Goal: Information Seeking & Learning: Check status

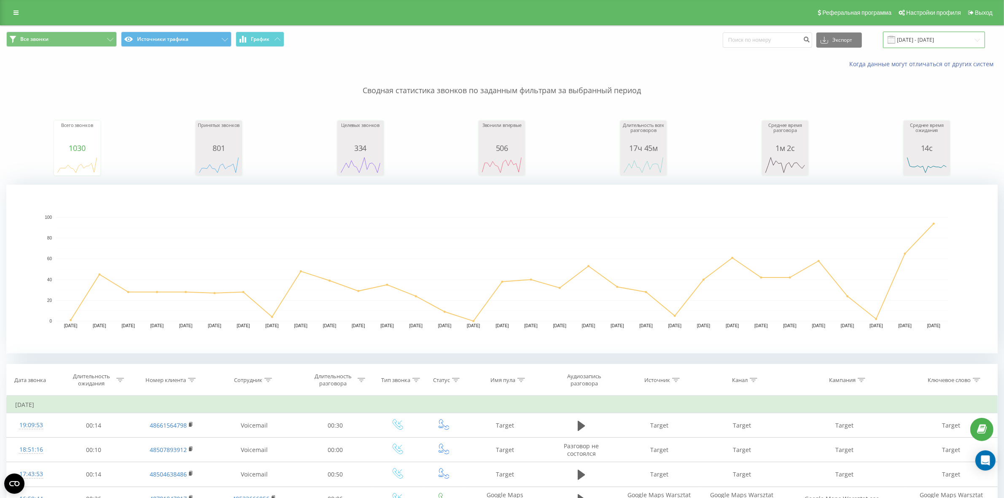
click at [908, 42] on input "15.09.2024 - 15.10.2024" at bounding box center [934, 40] width 102 height 16
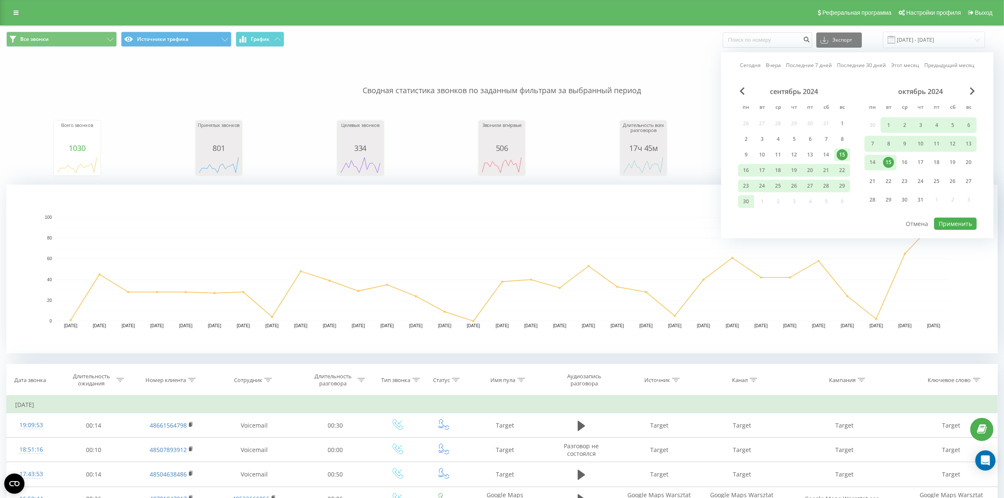
click at [759, 64] on link "Сегодня" at bounding box center [750, 65] width 21 height 8
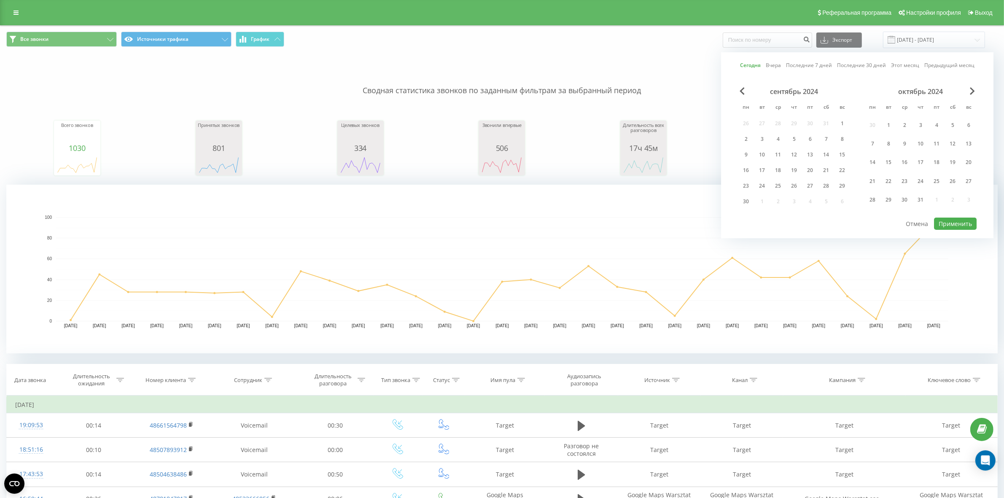
click at [966, 231] on div "Сегодня Вчера Последние 7 дней Последние 30 дней Этот месяц Предыдущий месяц се…" at bounding box center [857, 145] width 272 height 186
click at [962, 223] on button "Применить" at bounding box center [955, 224] width 43 height 12
type input "20.08.2025 - 20.08.2025"
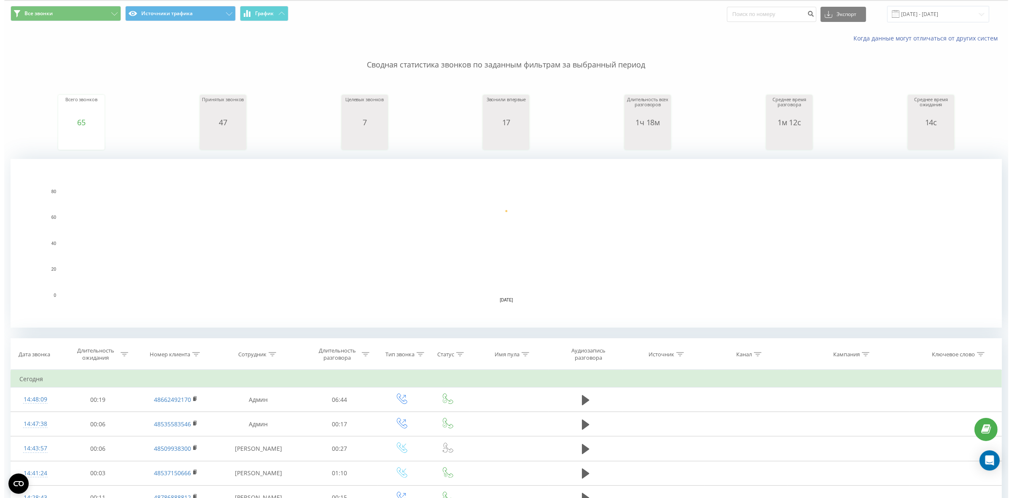
scroll to position [53, 0]
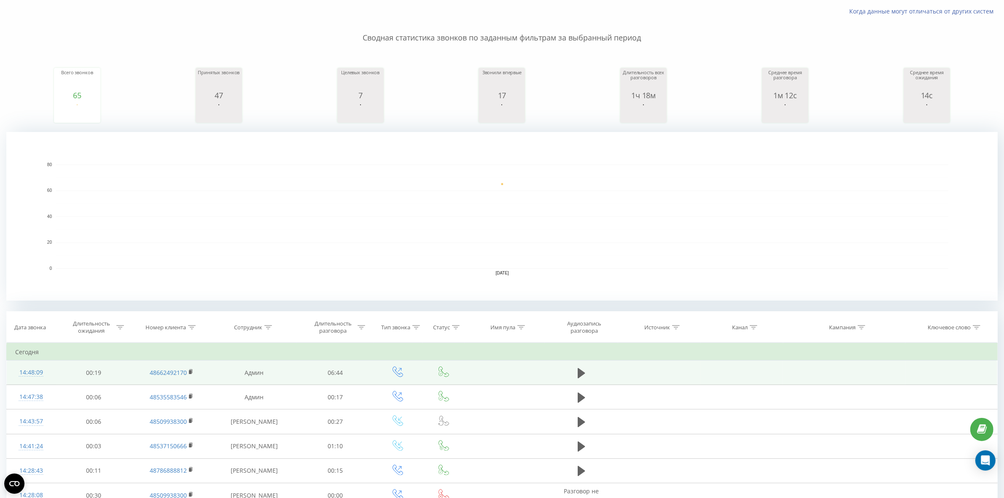
click at [29, 372] on div "14:48:09" at bounding box center [31, 372] width 32 height 16
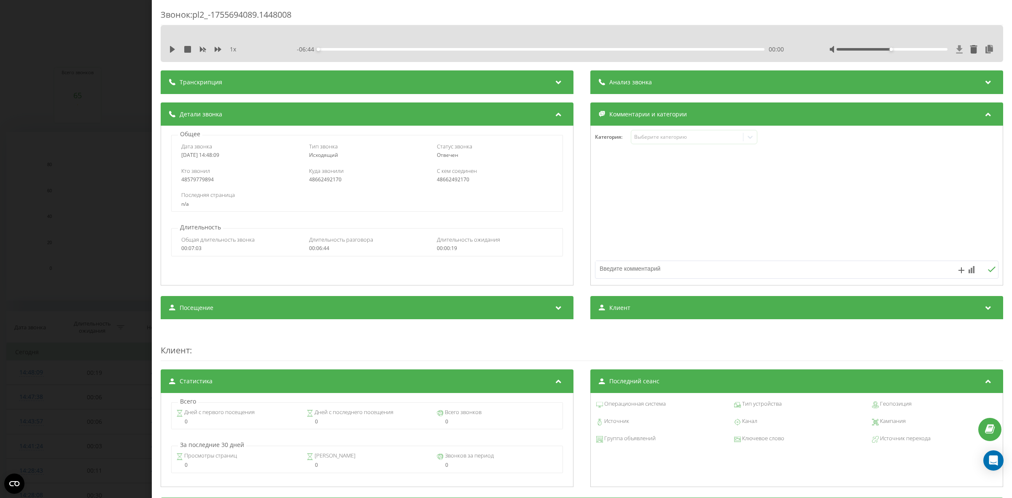
click at [956, 51] on icon at bounding box center [959, 49] width 7 height 8
click at [958, 60] on div "1 x - 06:44 00:00 00:00" at bounding box center [582, 43] width 842 height 37
click at [956, 55] on div "1 x - 06:44 00:00 00:00" at bounding box center [582, 49] width 830 height 13
click at [956, 48] on icon at bounding box center [959, 49] width 6 height 8
click at [956, 46] on icon at bounding box center [959, 49] width 6 height 8
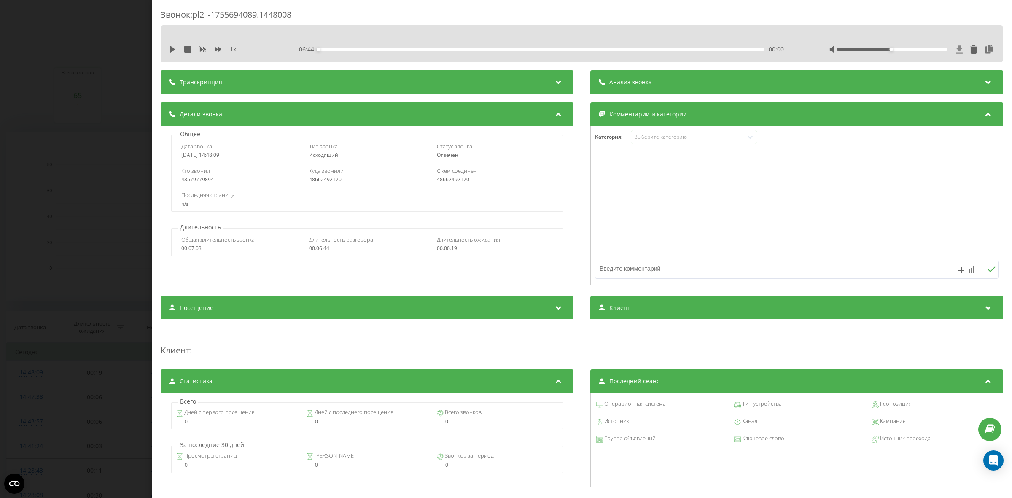
click at [956, 49] on icon at bounding box center [959, 49] width 6 height 8
drag, startPoint x: 0, startPoint y: 222, endPoint x: 5, endPoint y: 218, distance: 6.3
click at [0, 222] on div "Звонок : pl2_-1755694089.1448008 1 x - 06:44 00:00 00:00 Транскрипция Для анали…" at bounding box center [506, 249] width 1012 height 498
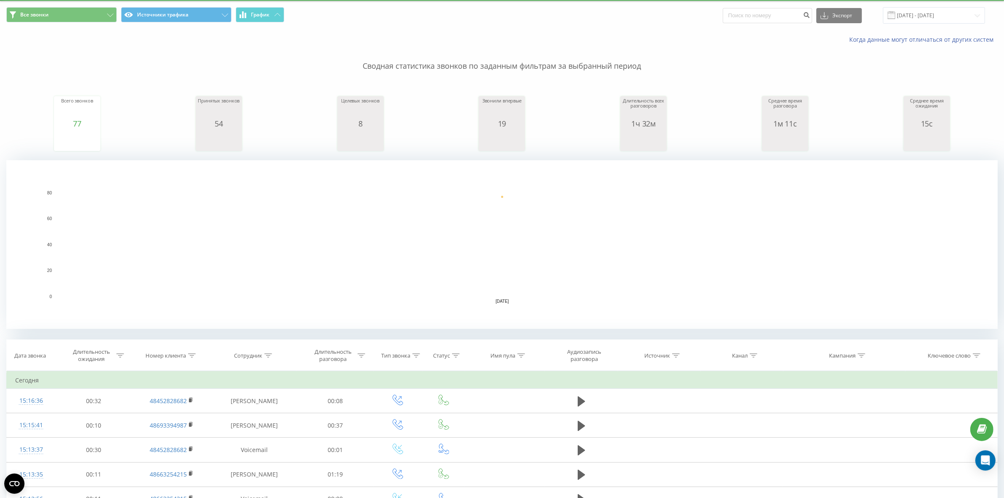
scroll to position [53, 0]
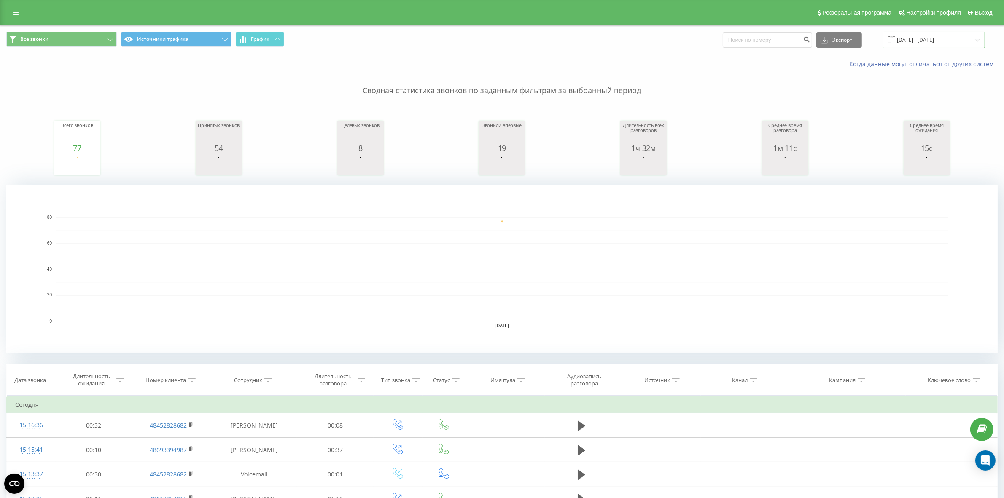
click at [909, 35] on input "[DATE] - [DATE]" at bounding box center [934, 40] width 102 height 16
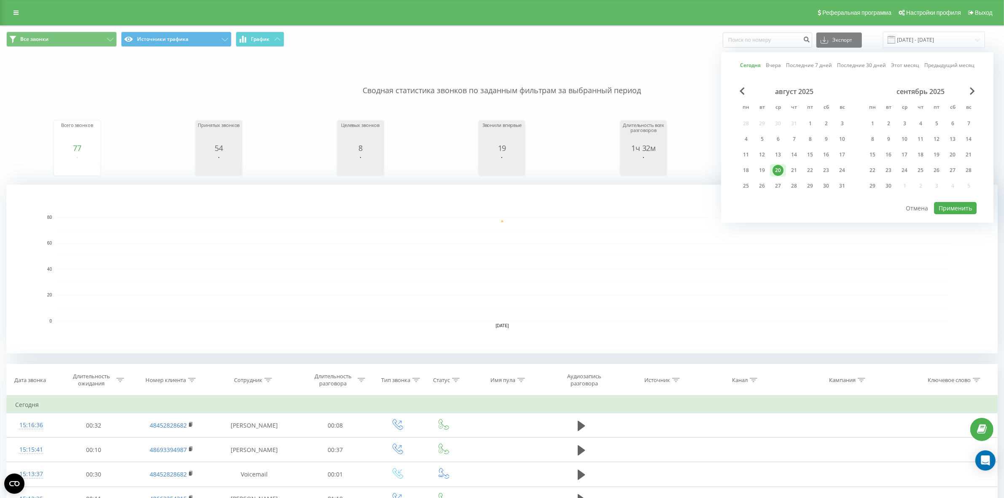
click at [756, 62] on link "Сегодня" at bounding box center [750, 65] width 21 height 8
click at [753, 68] on link "Сегодня" at bounding box center [750, 65] width 21 height 8
click at [947, 211] on button "Применить" at bounding box center [955, 208] width 43 height 12
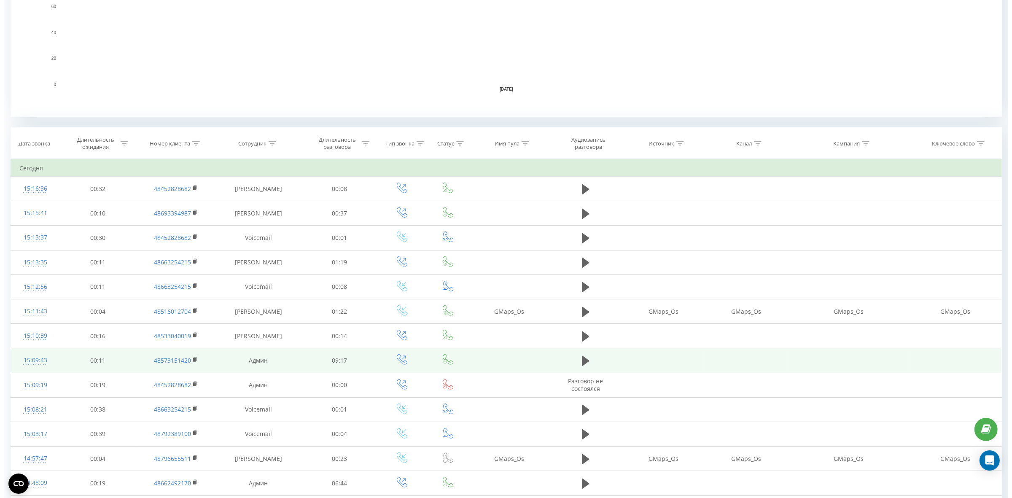
scroll to position [263, 0]
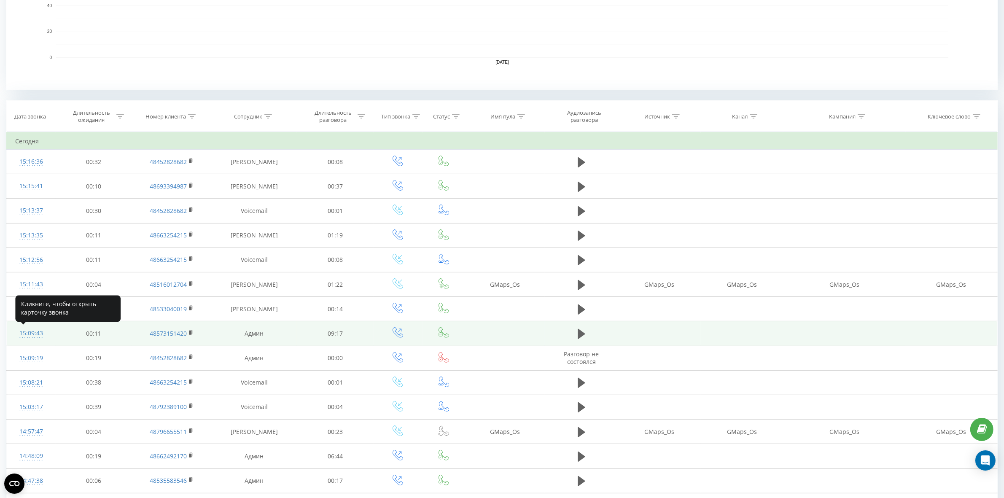
click at [30, 335] on div "15:09:43" at bounding box center [31, 333] width 32 height 16
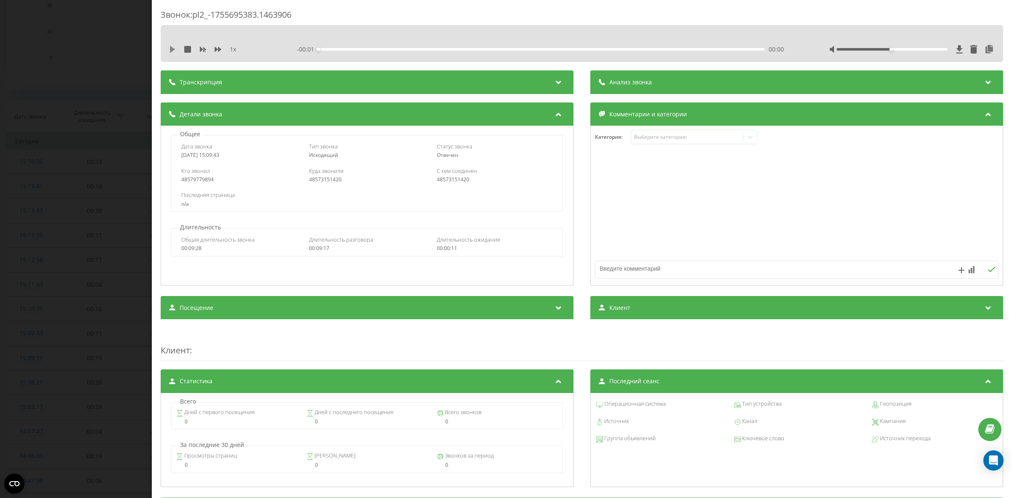
click at [169, 53] on icon at bounding box center [172, 49] width 7 height 7
click at [956, 51] on icon at bounding box center [959, 49] width 7 height 8
click at [956, 48] on icon at bounding box center [959, 49] width 6 height 8
click at [956, 50] on div at bounding box center [975, 49] width 39 height 8
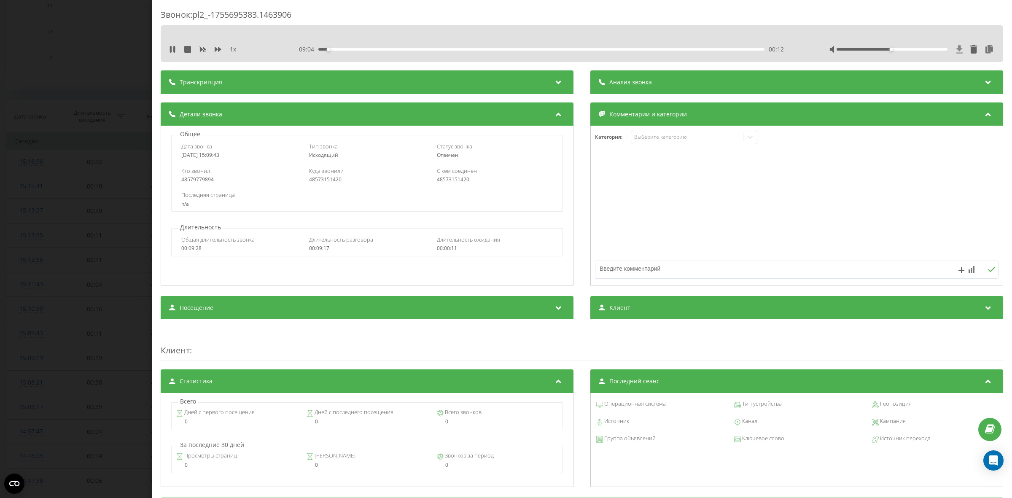
click at [956, 50] on icon at bounding box center [959, 49] width 7 height 8
click at [99, 89] on div "Звонок : pl2_-1755695383.1463906 1 x - 08:55 00:21 00:21 Транскрипция Для анали…" at bounding box center [506, 249] width 1012 height 498
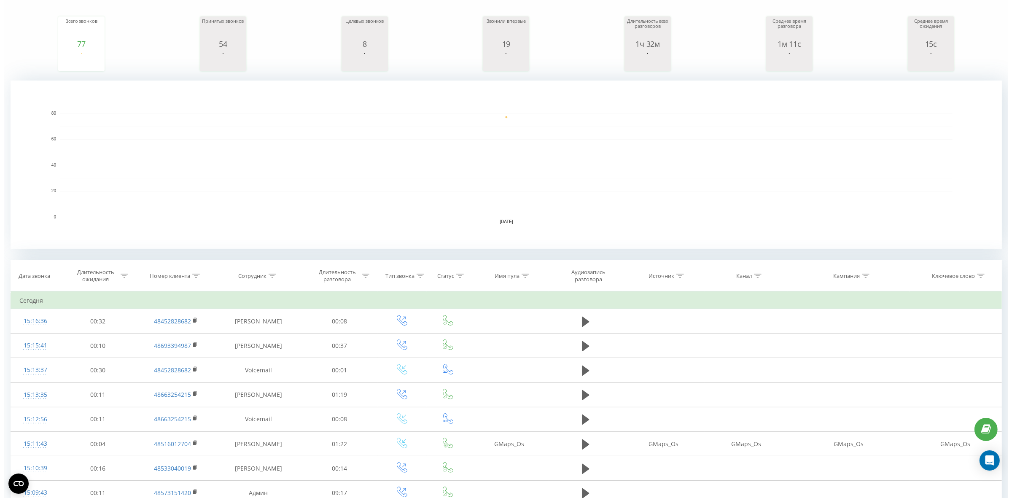
scroll to position [105, 0]
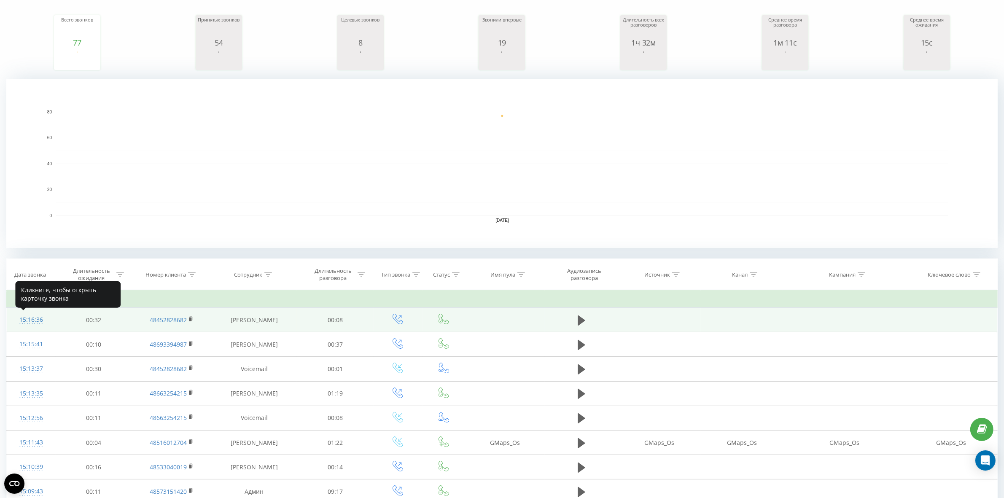
click at [32, 315] on div "15:16:36" at bounding box center [31, 320] width 32 height 16
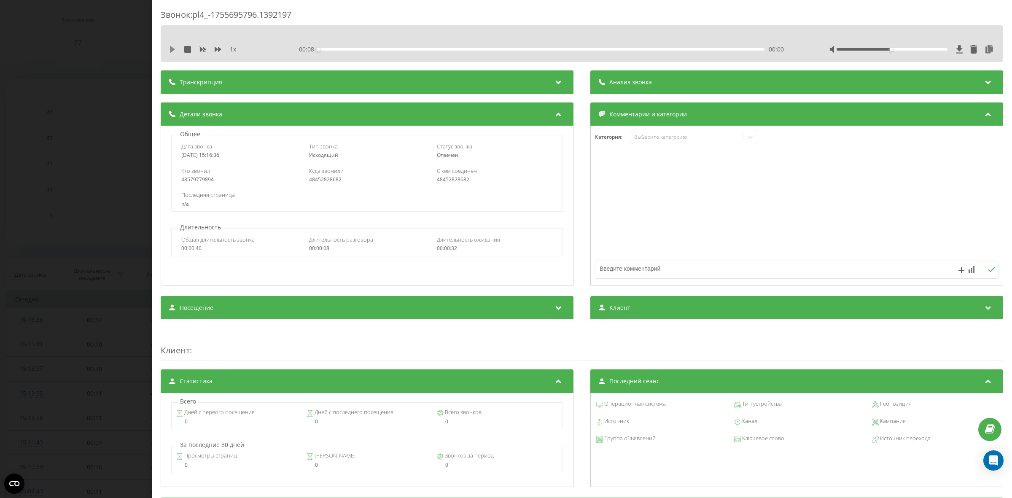
click at [172, 51] on icon at bounding box center [172, 49] width 5 height 7
click at [0, 102] on div "Звонок : pl4_-1755695796.1392197 1 x - 00:07 00:01 00:01 Транскрипция Для анали…" at bounding box center [506, 249] width 1012 height 498
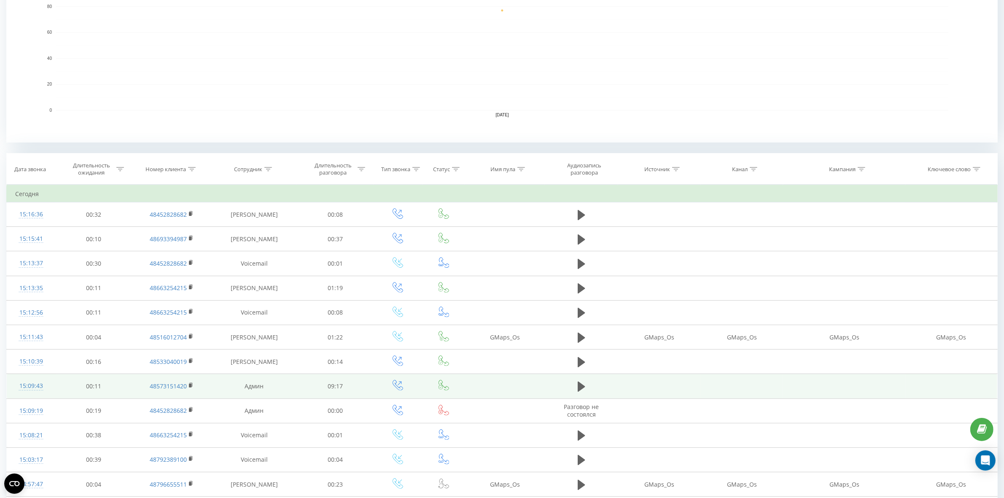
click at [30, 390] on div at bounding box center [31, 390] width 32 height 0
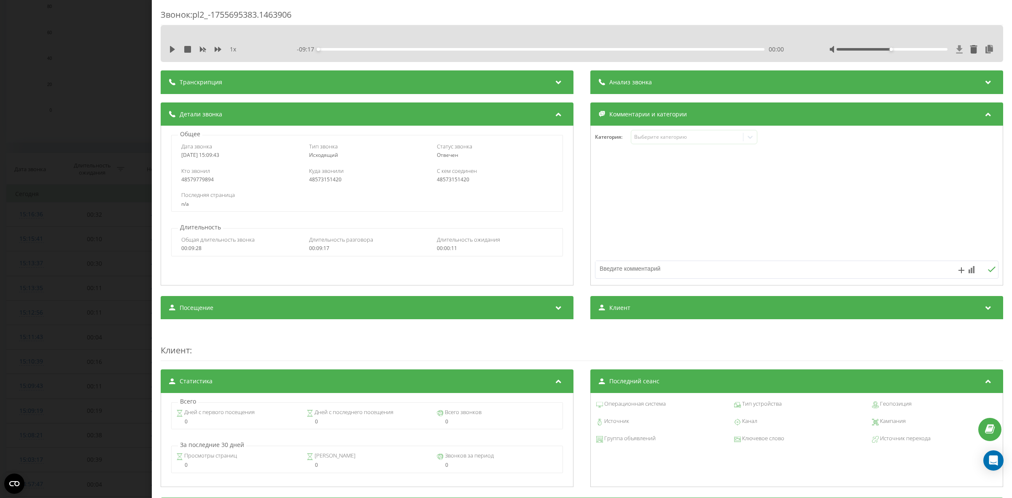
click at [956, 47] on icon at bounding box center [959, 49] width 6 height 8
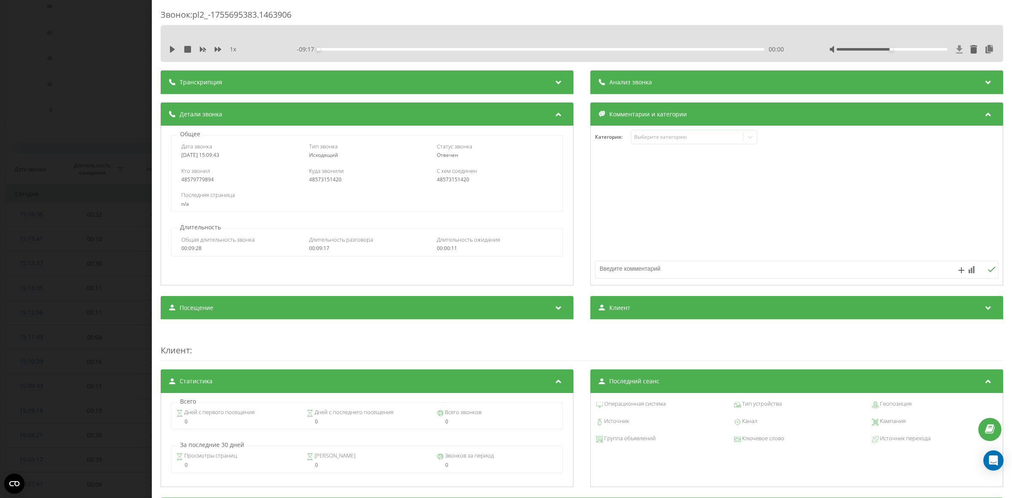
click at [956, 49] on icon at bounding box center [959, 49] width 6 height 8
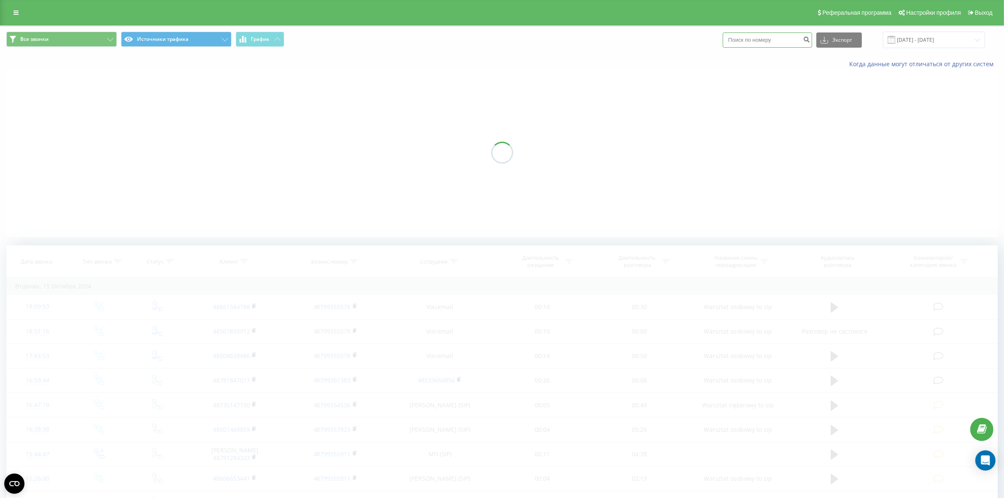
click at [777, 43] on input at bounding box center [766, 39] width 89 height 15
paste input "48785475529"
type input "48785475529"
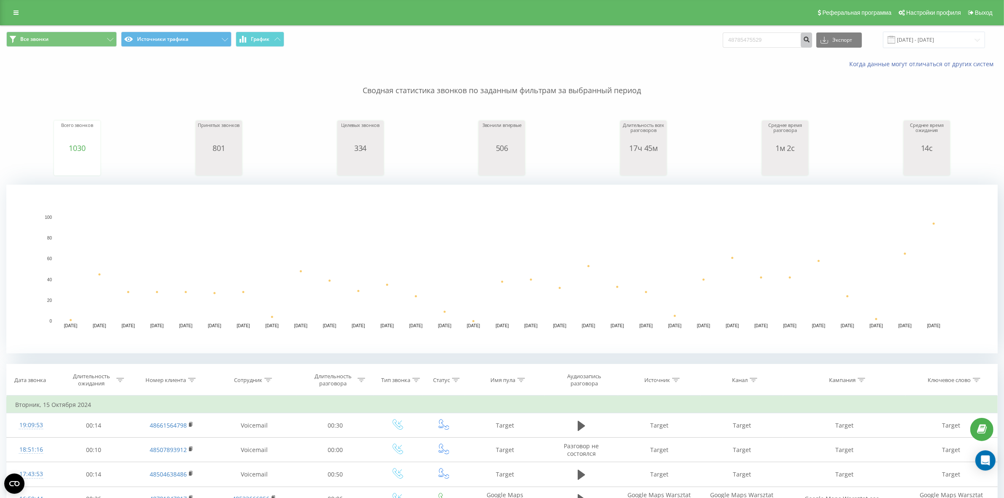
click at [810, 38] on icon "submit" at bounding box center [806, 38] width 7 height 5
